Goal: Use online tool/utility: Use online tool/utility

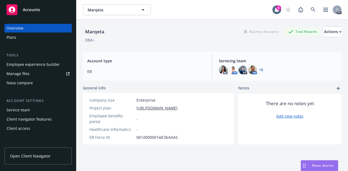
click at [319, 166] on span "Nova Assist" at bounding box center [322, 166] width 21 height 5
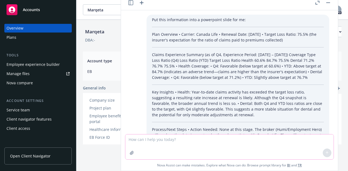
click at [150, 140] on textarea at bounding box center [229, 147] width 208 height 25
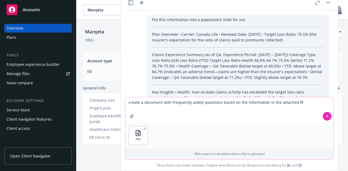
type textarea "create a document with frequently asked questions based on the information in t…"
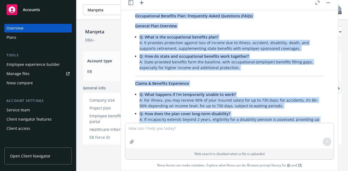
scroll to position [635, 0]
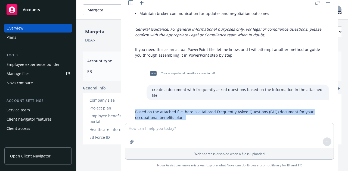
drag, startPoint x: 272, startPoint y: 90, endPoint x: 134, endPoint y: 105, distance: 138.8
copy div "Lorem ip dol sitametc adip, elit se d eiusmodt Incididunt Utlab Etdolorem (ALI)…"
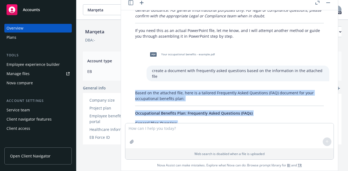
scroll to position [662, 0]
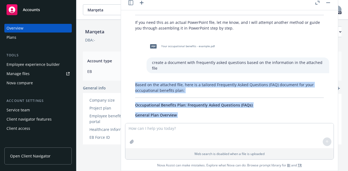
click at [187, 82] on p "Based on the attached file, here is a tailored Frequently Asked Questions (FAQ)…" at bounding box center [229, 87] width 188 height 11
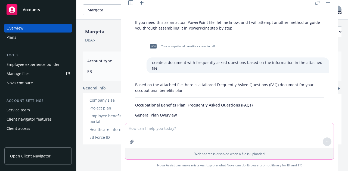
click at [155, 128] on textarea at bounding box center [229, 136] width 208 height 25
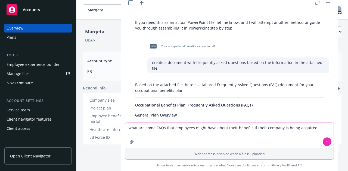
type textarea "what are some FAQs that employees might have about their benefits if their comp…"
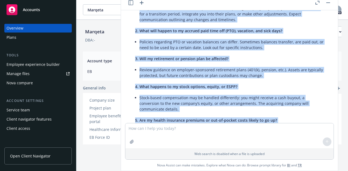
scroll to position [1225, 0]
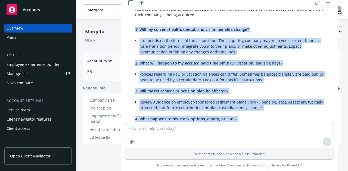
drag, startPoint x: 266, startPoint y: 118, endPoint x: 133, endPoint y: 22, distance: 164.5
copy div "7. Lore ip dolorsi ametco, adipis, eli seddoe temporin utlabo? Et dolorem al en…"
